Goal: Task Accomplishment & Management: Complete application form

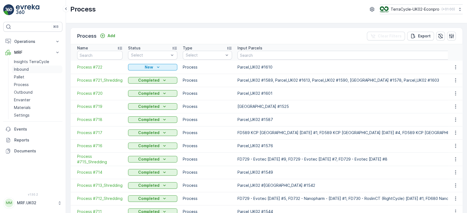
click at [25, 69] on p "Inbound" at bounding box center [21, 69] width 15 height 5
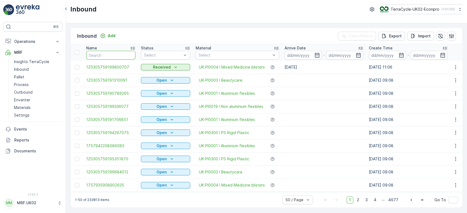
click at [101, 56] on input "text" at bounding box center [110, 55] width 49 height 9
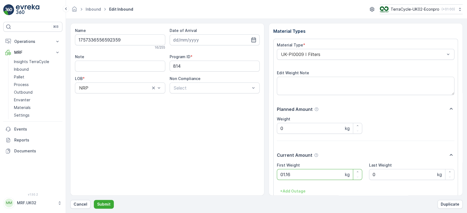
click at [94, 200] on button "Submit" at bounding box center [104, 204] width 20 height 9
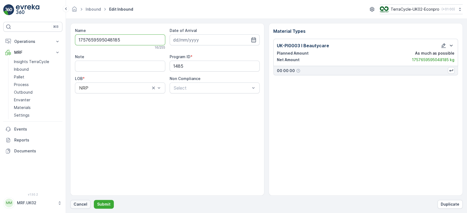
click at [77, 202] on p "Cancel" at bounding box center [81, 204] width 14 height 5
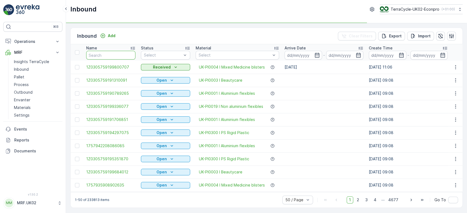
click at [108, 53] on input "text" at bounding box center [110, 55] width 49 height 9
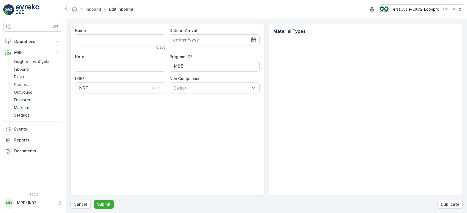
type input "1757659595048185"
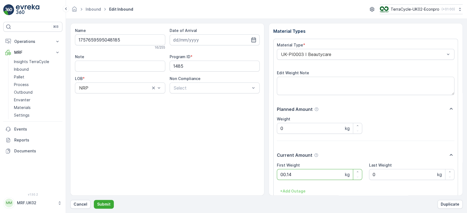
click at [94, 200] on button "Submit" at bounding box center [104, 204] width 20 height 9
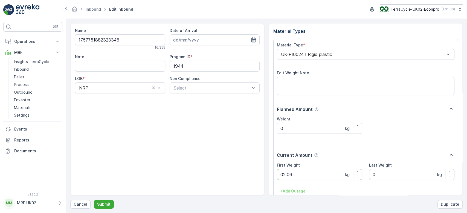
click at [94, 200] on button "Submit" at bounding box center [104, 204] width 20 height 9
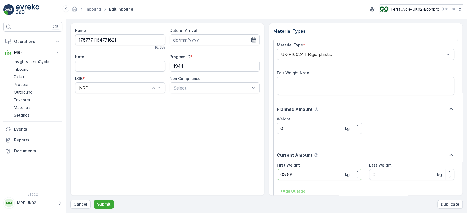
click at [94, 200] on button "Submit" at bounding box center [104, 204] width 20 height 9
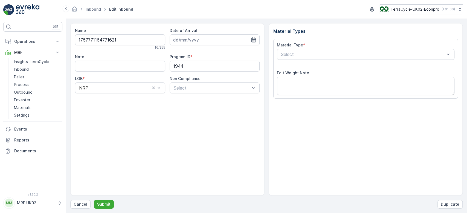
type input "[DATE]"
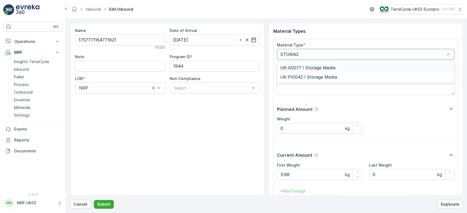
type input "STORAGE"
click at [355, 78] on div "UK-PI0042 I Storage Media" at bounding box center [365, 77] width 171 height 5
click at [104, 202] on p "Submit" at bounding box center [103, 204] width 13 height 5
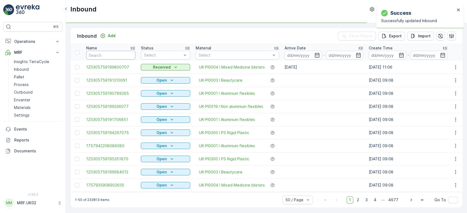
click at [95, 52] on input "text" at bounding box center [110, 55] width 49 height 9
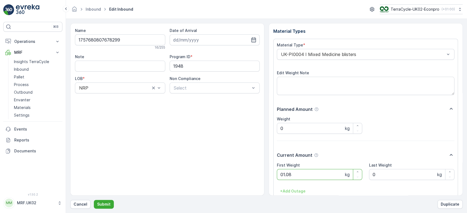
click at [94, 200] on button "Submit" at bounding box center [104, 204] width 20 height 9
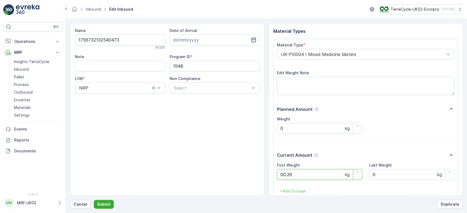
click at [94, 200] on button "Submit" at bounding box center [104, 204] width 20 height 9
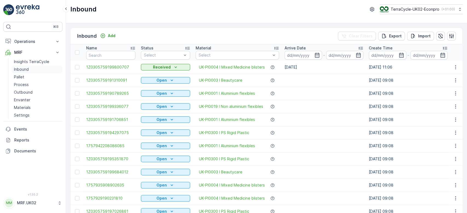
click at [27, 68] on p "Inbound" at bounding box center [21, 69] width 15 height 5
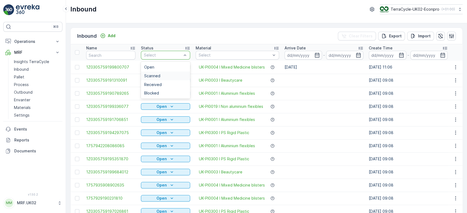
click at [162, 74] on div "Scanned" at bounding box center [165, 76] width 43 height 4
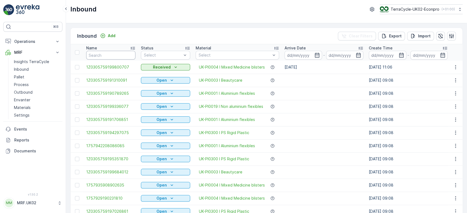
click at [126, 52] on input "text" at bounding box center [110, 55] width 49 height 9
